Goal: Task Accomplishment & Management: Complete application form

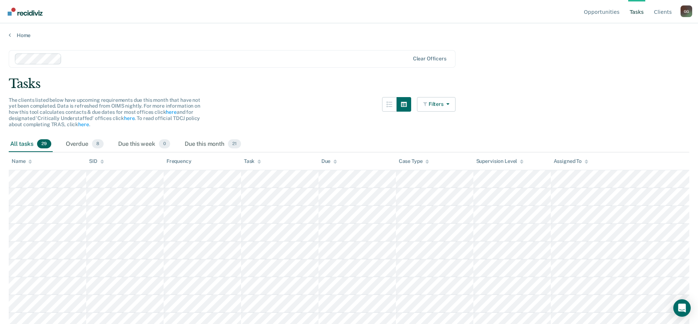
click at [684, 15] on div "G G" at bounding box center [686, 11] width 12 height 12
click at [638, 32] on link "Profile" at bounding box center [656, 34] width 47 height 6
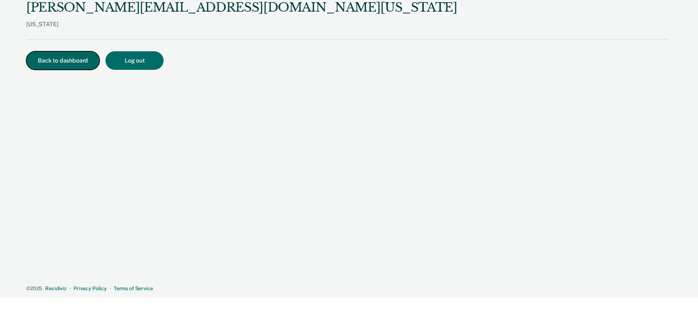
click at [72, 62] on button "Back to dashboard" at bounding box center [62, 60] width 73 height 19
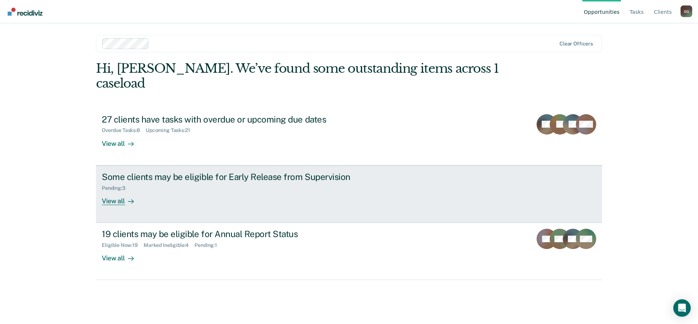
click at [158, 172] on div "Some clients may be eligible for Early Release from Supervision" at bounding box center [229, 177] width 255 height 11
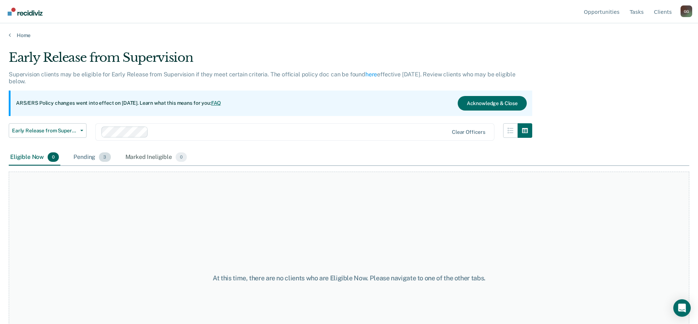
click at [88, 157] on div "Pending 3" at bounding box center [92, 157] width 40 height 16
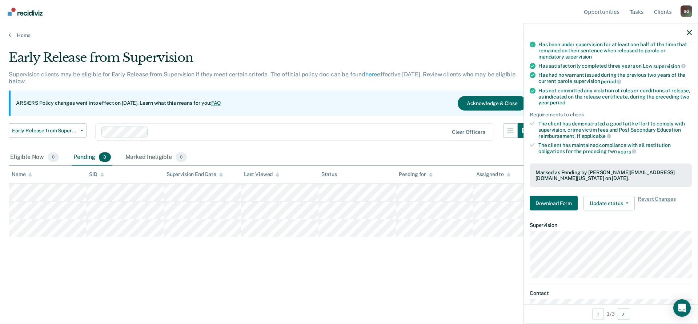
scroll to position [103, 0]
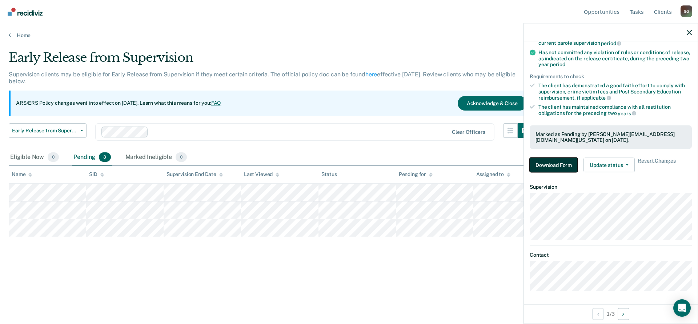
click at [558, 166] on button "Download Form" at bounding box center [554, 165] width 48 height 15
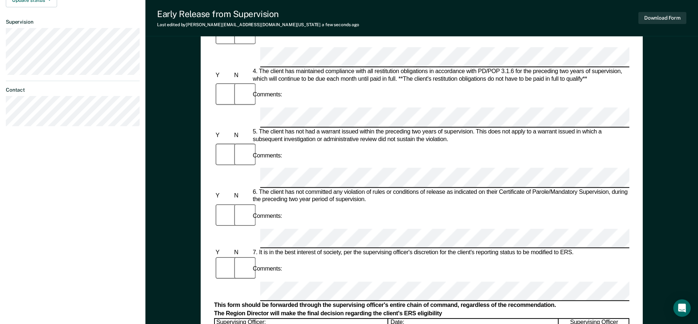
scroll to position [297, 0]
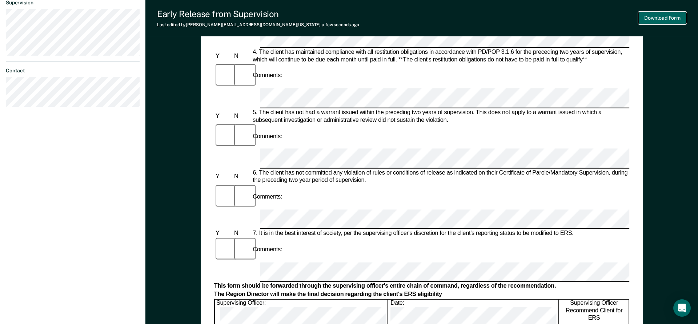
click at [659, 20] on button "Download Form" at bounding box center [662, 18] width 48 height 12
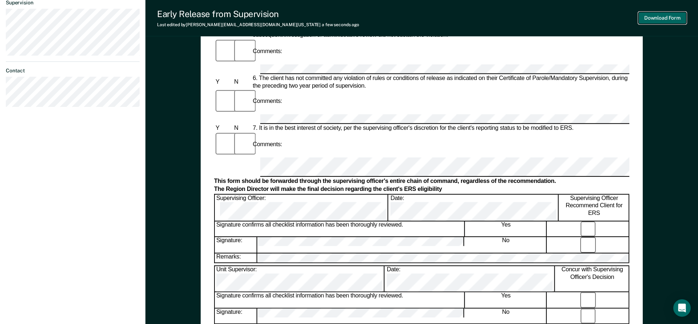
click at [664, 20] on button "Download Form" at bounding box center [662, 18] width 48 height 12
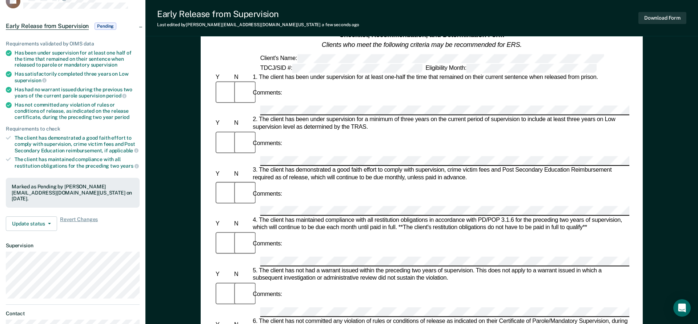
scroll to position [0, 0]
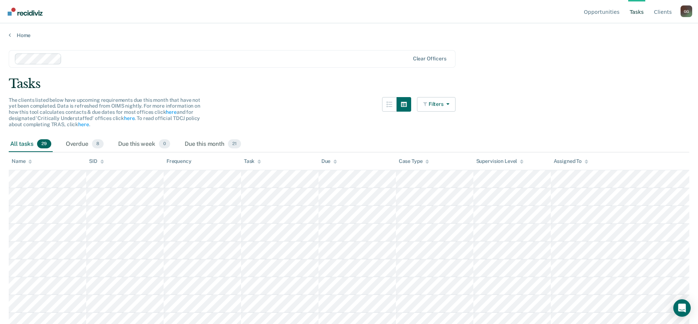
click at [687, 11] on div "G G" at bounding box center [686, 11] width 12 height 12
click at [639, 35] on link "Profile" at bounding box center [656, 34] width 47 height 6
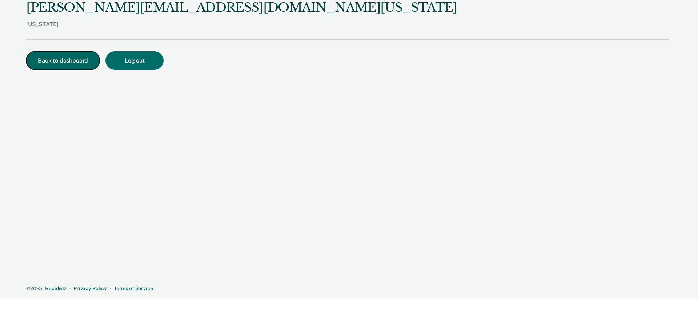
click at [51, 60] on button "Back to dashboard" at bounding box center [62, 60] width 73 height 19
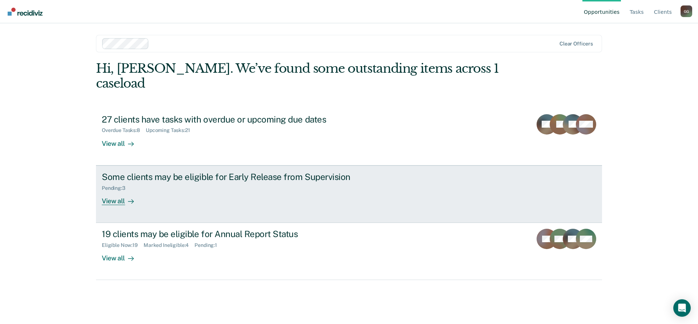
click at [148, 172] on div "Some clients may be eligible for Early Release from Supervision" at bounding box center [229, 177] width 255 height 11
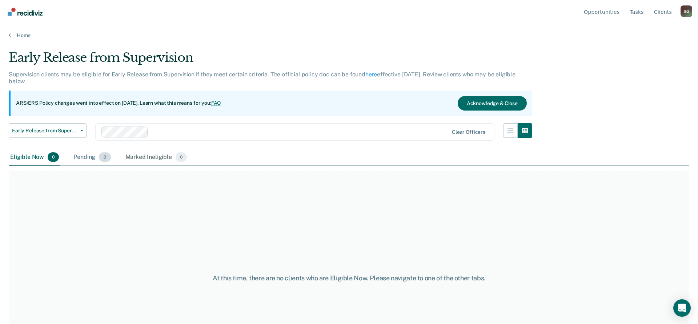
click at [84, 158] on div "Pending 3" at bounding box center [92, 157] width 40 height 16
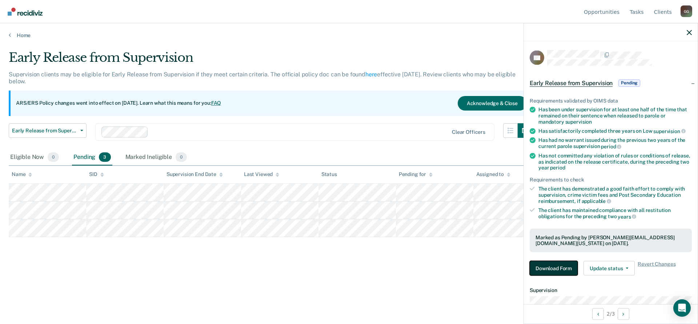
click at [553, 265] on button "Download Form" at bounding box center [554, 268] width 48 height 15
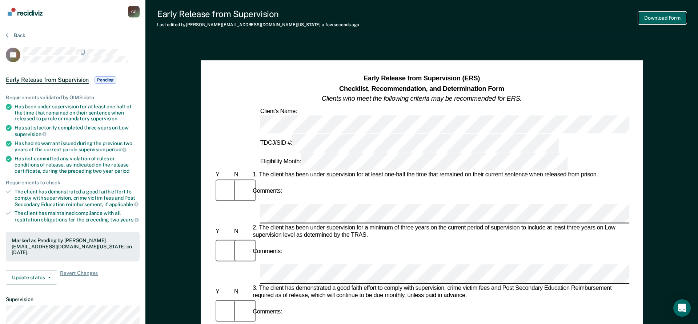
click at [657, 20] on button "Download Form" at bounding box center [662, 18] width 48 height 12
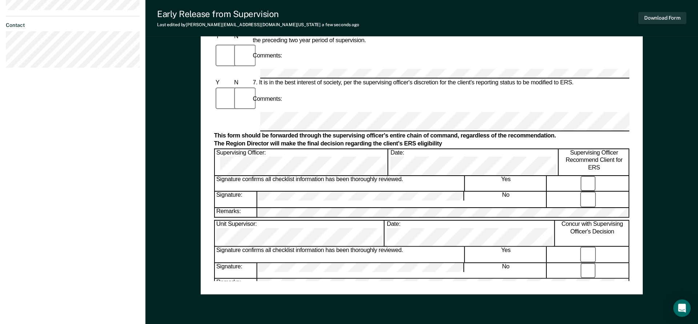
scroll to position [369, 0]
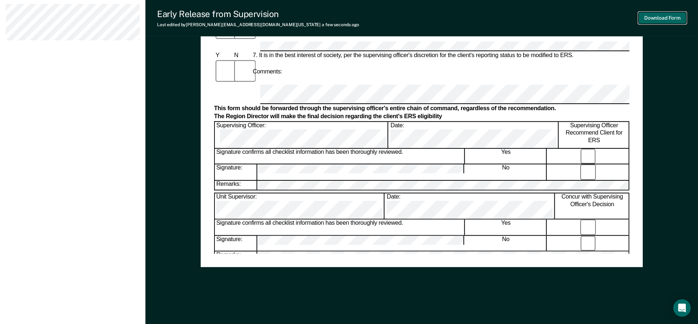
click at [663, 18] on button "Download Form" at bounding box center [662, 18] width 48 height 12
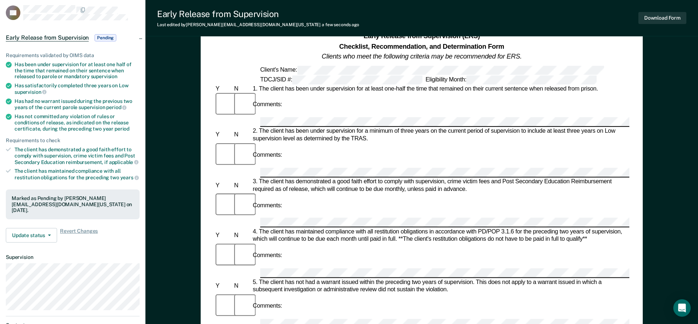
scroll to position [0, 0]
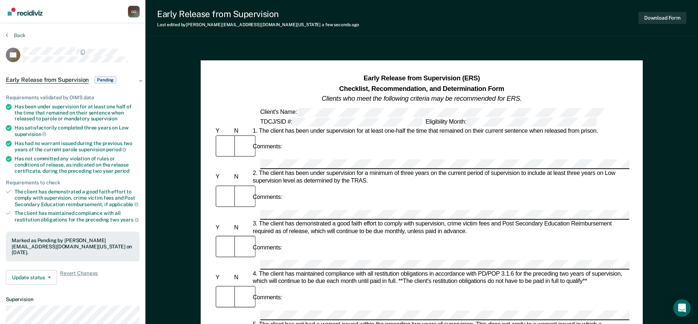
click at [131, 13] on div "G G" at bounding box center [134, 12] width 12 height 12
click at [84, 34] on link "Profile" at bounding box center [104, 34] width 47 height 6
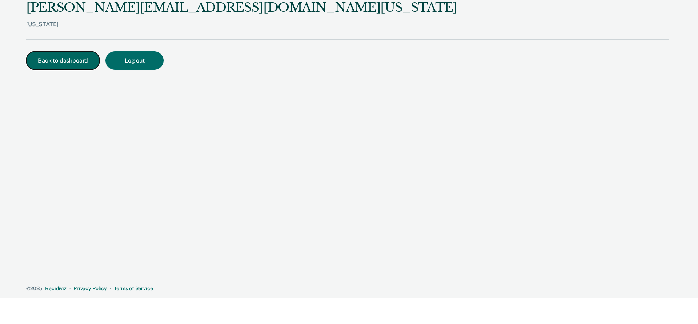
click at [52, 60] on button "Back to dashboard" at bounding box center [62, 60] width 73 height 19
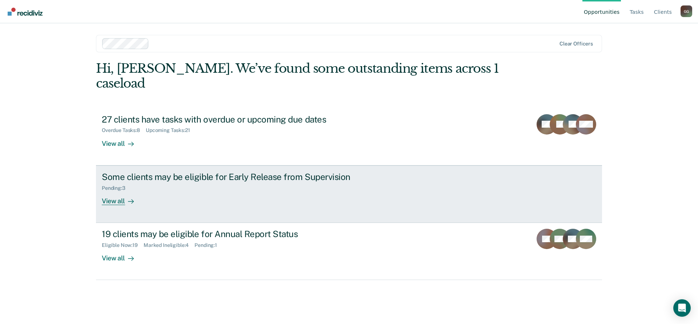
click at [149, 172] on div "Some clients may be eligible for Early Release from Supervision" at bounding box center [229, 177] width 255 height 11
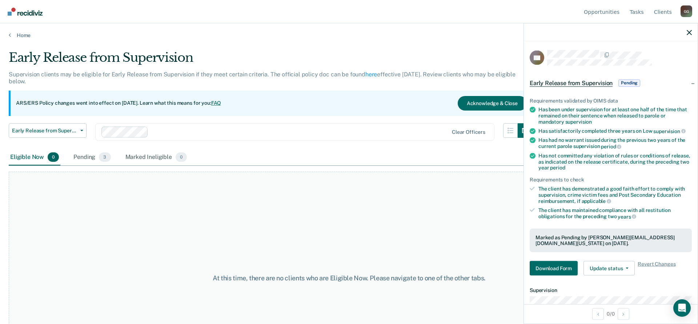
scroll to position [61, 0]
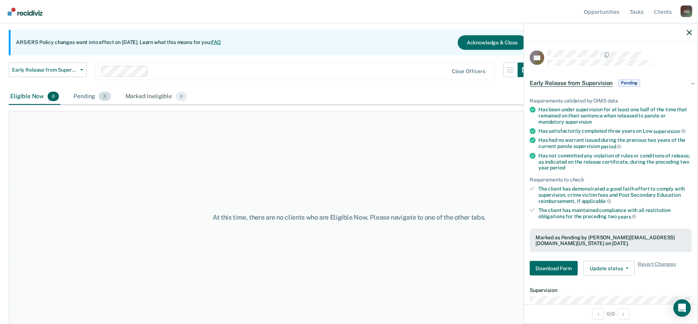
click at [82, 97] on div "Pending 3" at bounding box center [92, 97] width 40 height 16
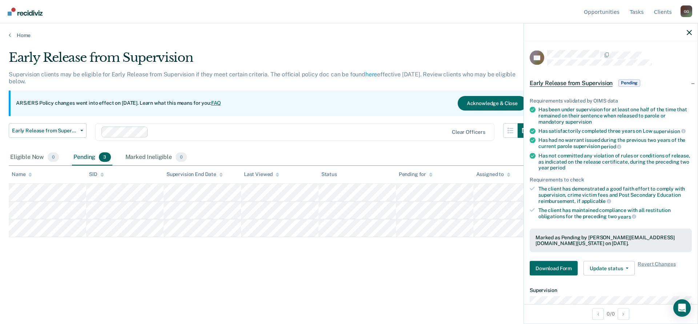
scroll to position [103, 0]
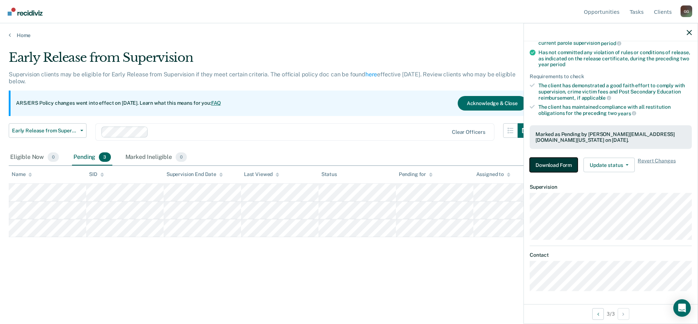
click at [553, 162] on button "Download Form" at bounding box center [554, 165] width 48 height 15
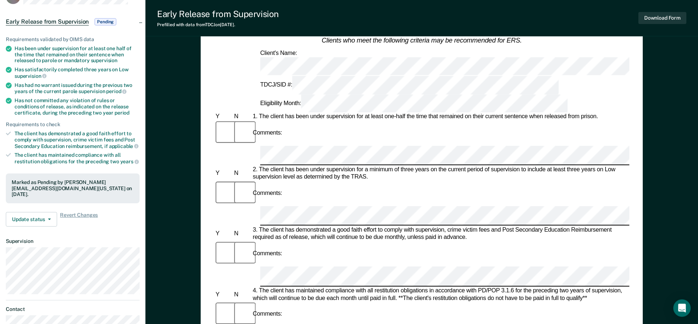
scroll to position [111, 0]
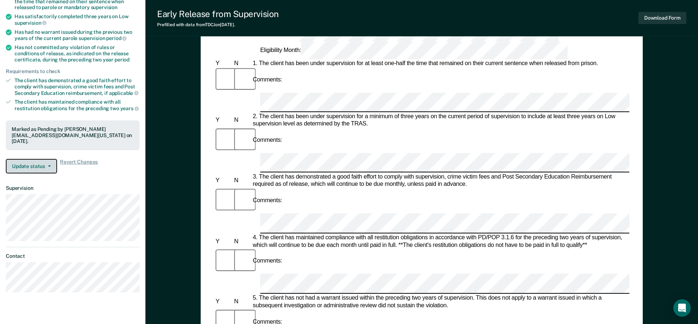
click at [49, 159] on button "Update status" at bounding box center [31, 166] width 51 height 15
click at [138, 20] on div "Has satisfactorily completed three years on Low supervision" at bounding box center [77, 19] width 125 height 12
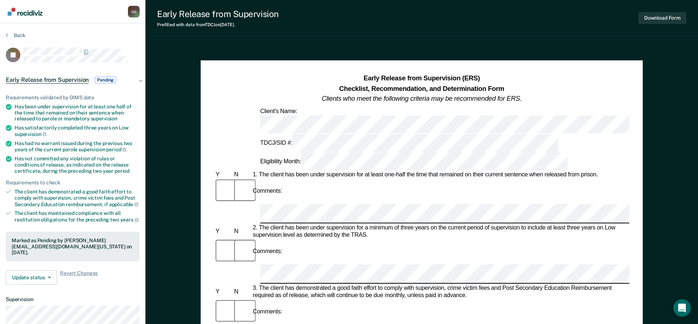
click at [133, 10] on div "G G" at bounding box center [134, 12] width 12 height 12
click at [93, 31] on link "Profile" at bounding box center [104, 34] width 47 height 6
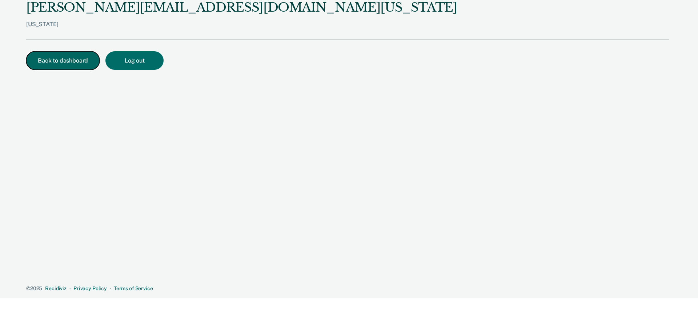
click at [72, 59] on button "Back to dashboard" at bounding box center [62, 60] width 73 height 19
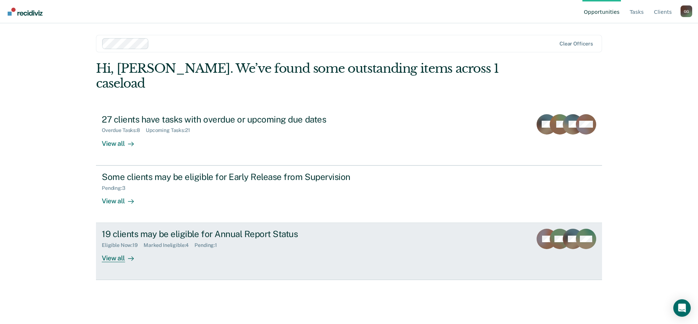
click at [132, 229] on div "19 clients may be eligible for Annual Report Status" at bounding box center [229, 234] width 255 height 11
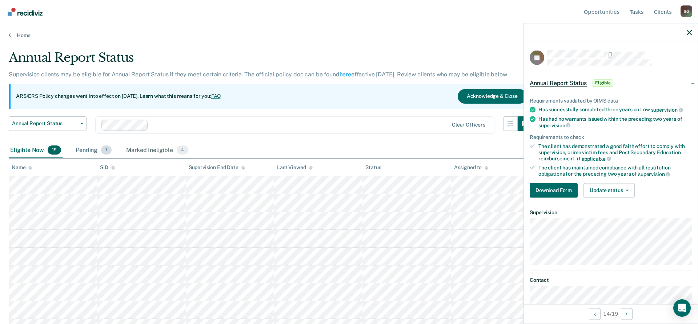
click at [82, 150] on div "Pending 1" at bounding box center [93, 150] width 39 height 16
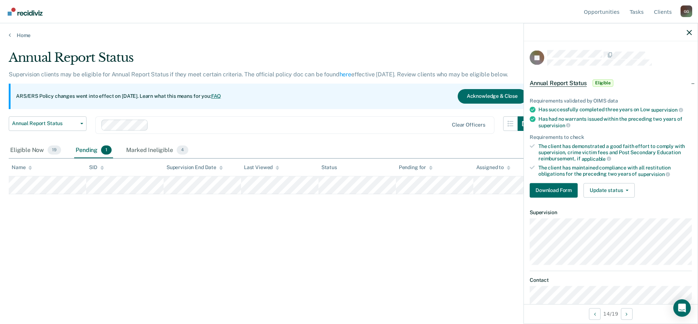
click at [275, 46] on main "Annual Report Status Supervision clients may be eligible for Annual Report Stat…" at bounding box center [349, 180] width 698 height 283
click at [25, 146] on div "Eligible Now 19" at bounding box center [36, 150] width 54 height 16
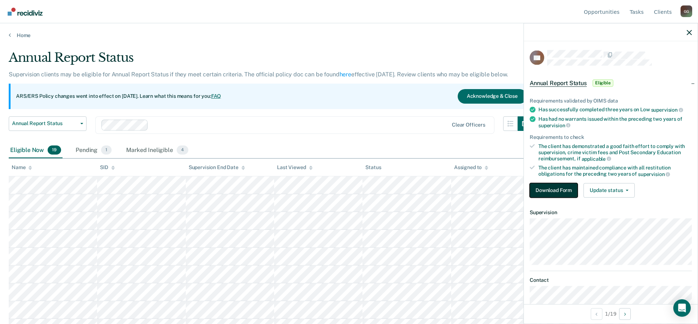
click at [556, 187] on button "Download Form" at bounding box center [554, 190] width 48 height 15
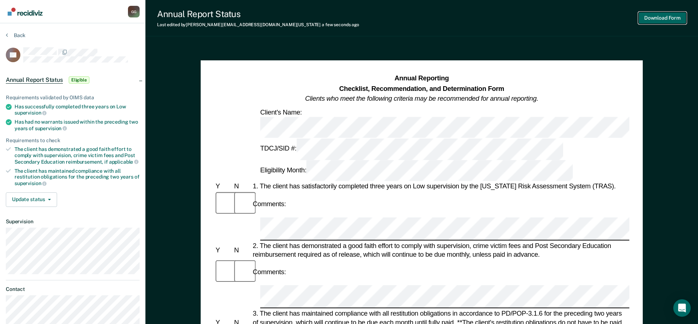
click at [669, 17] on button "Download Form" at bounding box center [662, 18] width 48 height 12
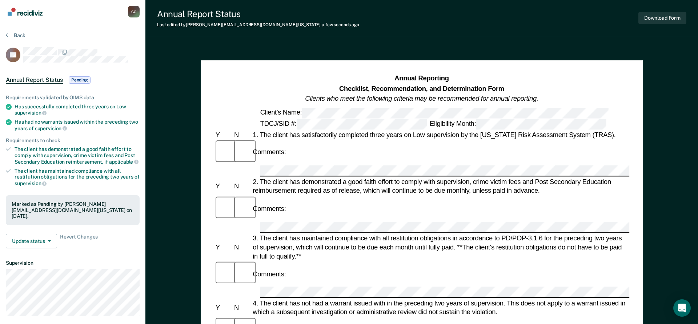
click at [134, 9] on div "G G" at bounding box center [134, 12] width 12 height 12
click at [93, 33] on link "Profile" at bounding box center [104, 34] width 47 height 6
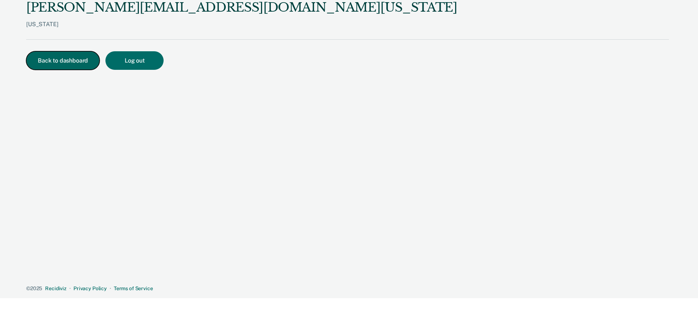
click at [59, 58] on button "Back to dashboard" at bounding box center [62, 60] width 73 height 19
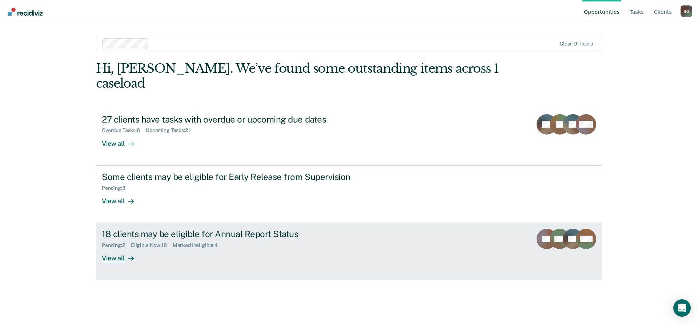
click at [152, 229] on div "18 clients may be eligible for Annual Report Status" at bounding box center [229, 234] width 255 height 11
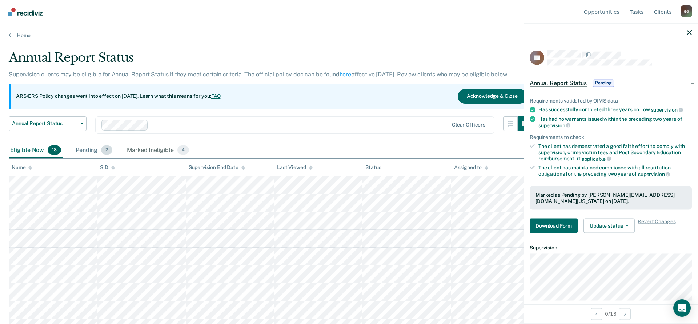
click at [87, 150] on div "Pending 2" at bounding box center [94, 150] width 40 height 16
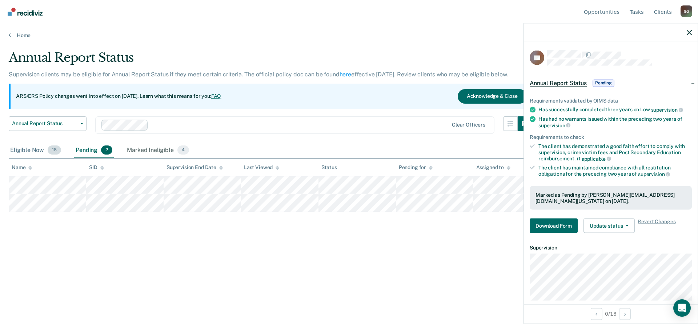
click at [27, 149] on div "Eligible Now 18" at bounding box center [36, 150] width 54 height 16
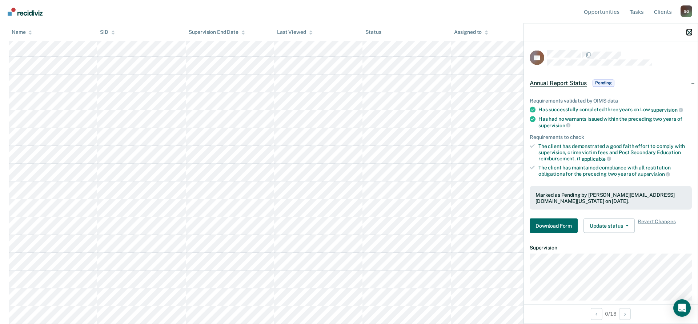
click at [688, 30] on button "button" at bounding box center [689, 32] width 5 height 6
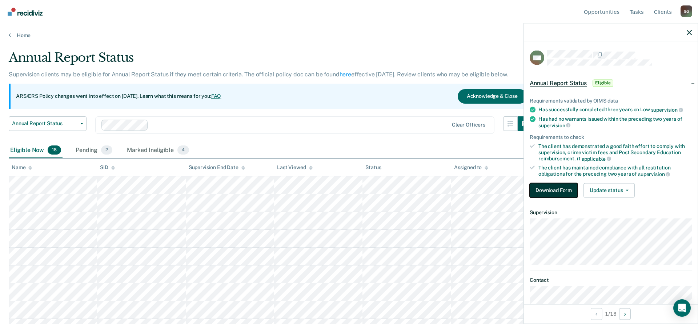
click at [562, 189] on button "Download Form" at bounding box center [554, 190] width 48 height 15
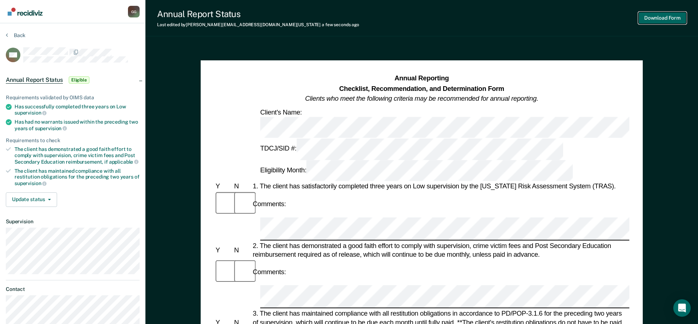
click at [659, 19] on button "Download Form" at bounding box center [662, 18] width 48 height 12
